Goal: Information Seeking & Learning: Learn about a topic

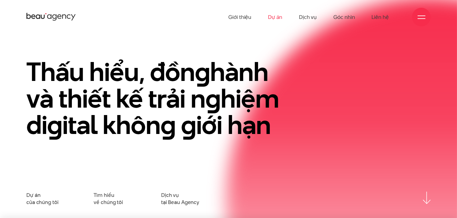
click at [275, 19] on link "Dự án" at bounding box center [275, 17] width 14 height 34
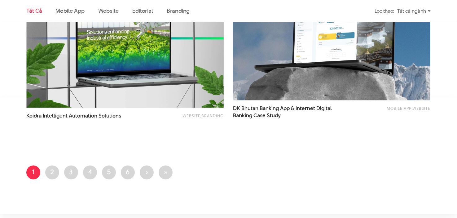
scroll to position [1115, 0]
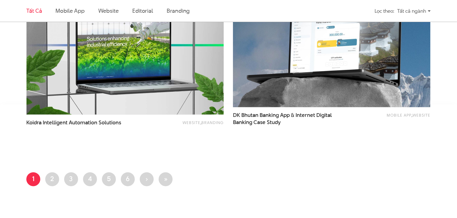
click at [319, 102] on img at bounding box center [331, 40] width 217 height 145
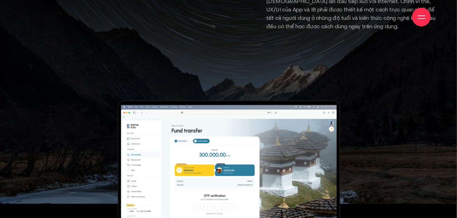
scroll to position [1950, 0]
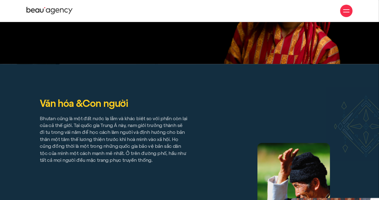
scroll to position [2444, 0]
